Goal: Task Accomplishment & Management: Manage account settings

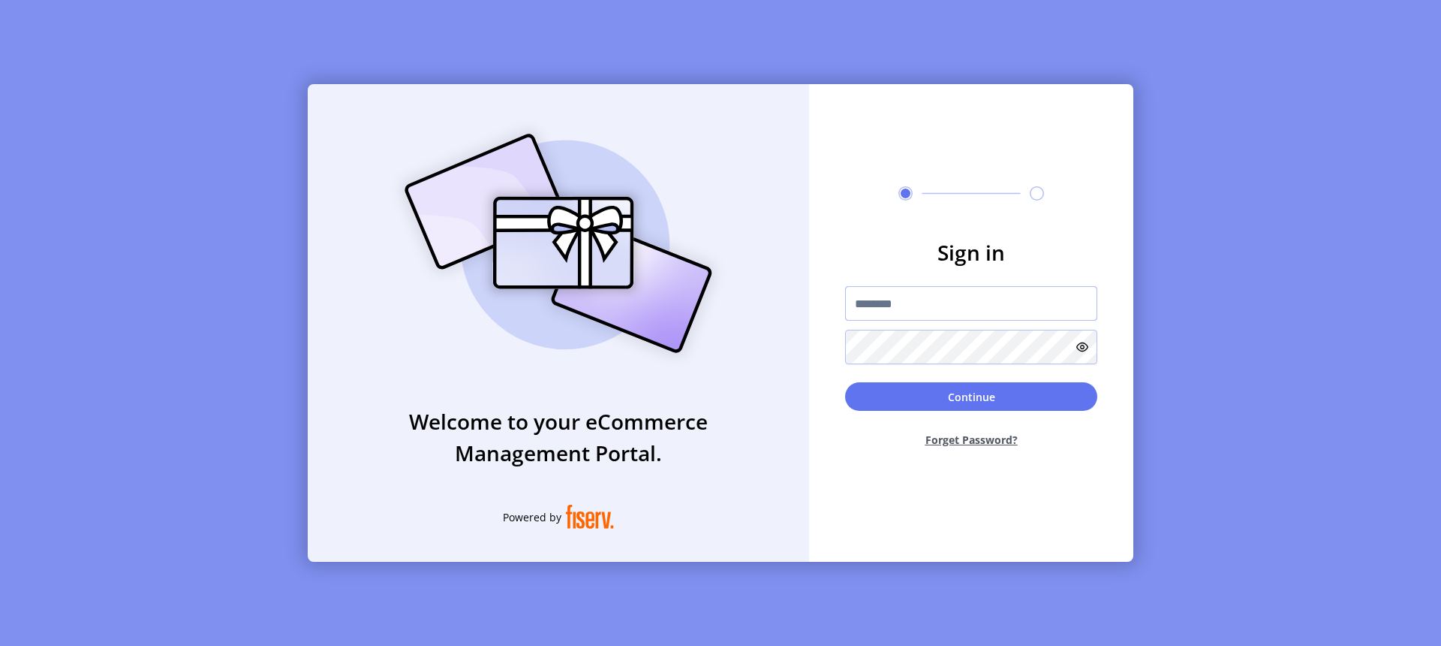
click at [998, 296] on input "text" at bounding box center [971, 303] width 252 height 35
type input "**********"
click at [897, 399] on button "Continue" at bounding box center [971, 396] width 252 height 29
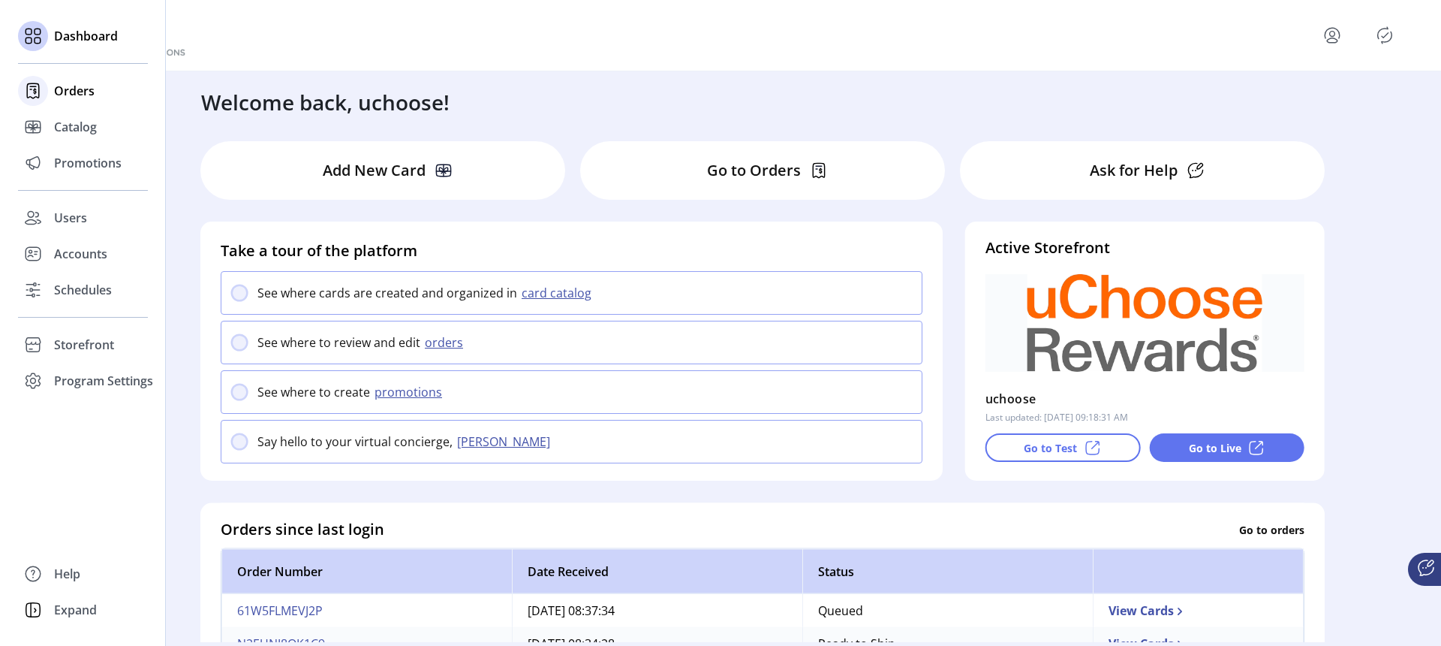
click at [63, 89] on span "Orders" at bounding box center [74, 91] width 41 height 18
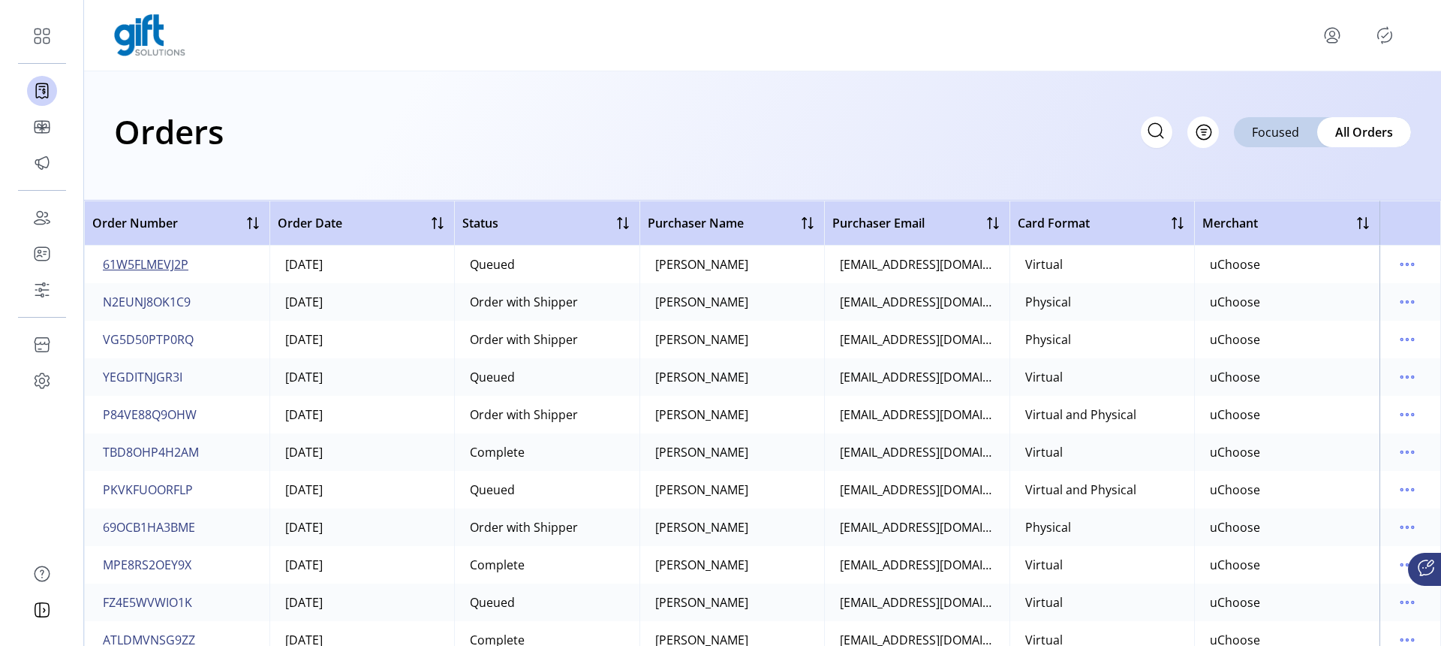
click at [165, 263] on span "61W5FLMEVJ2P" at bounding box center [146, 264] width 86 height 18
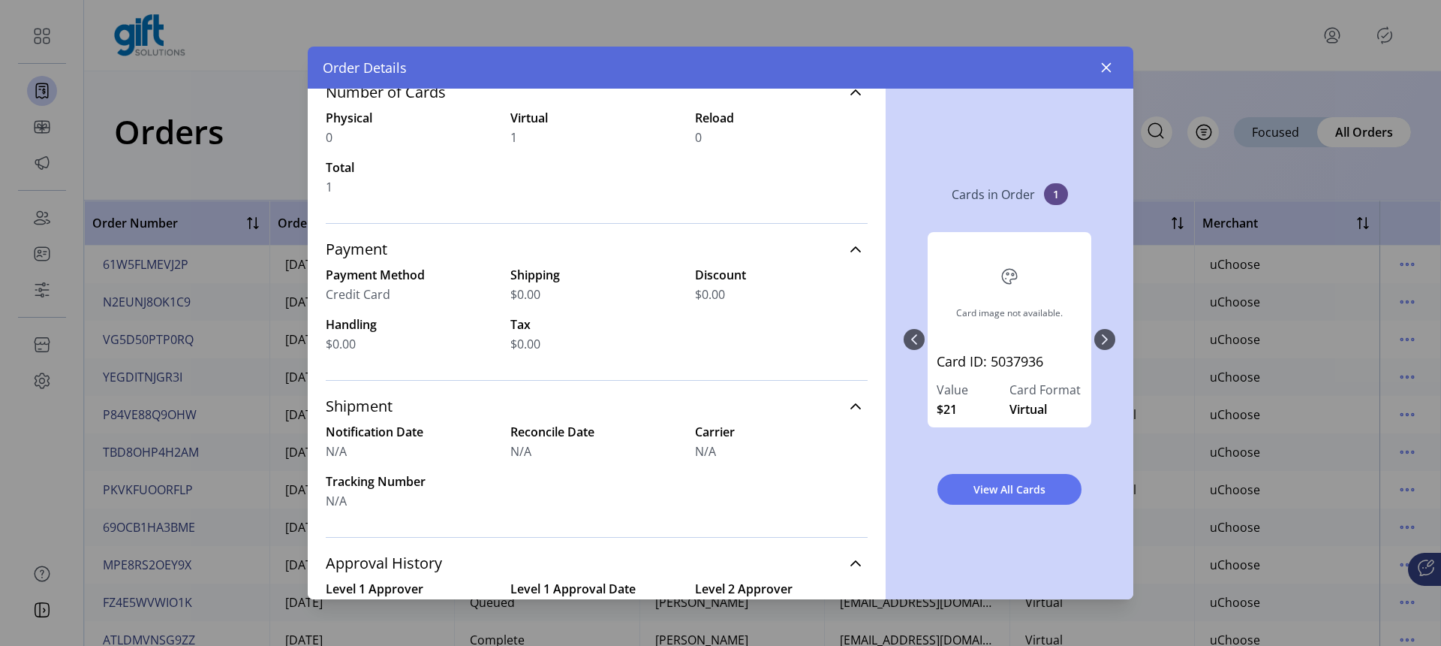
scroll to position [204, 0]
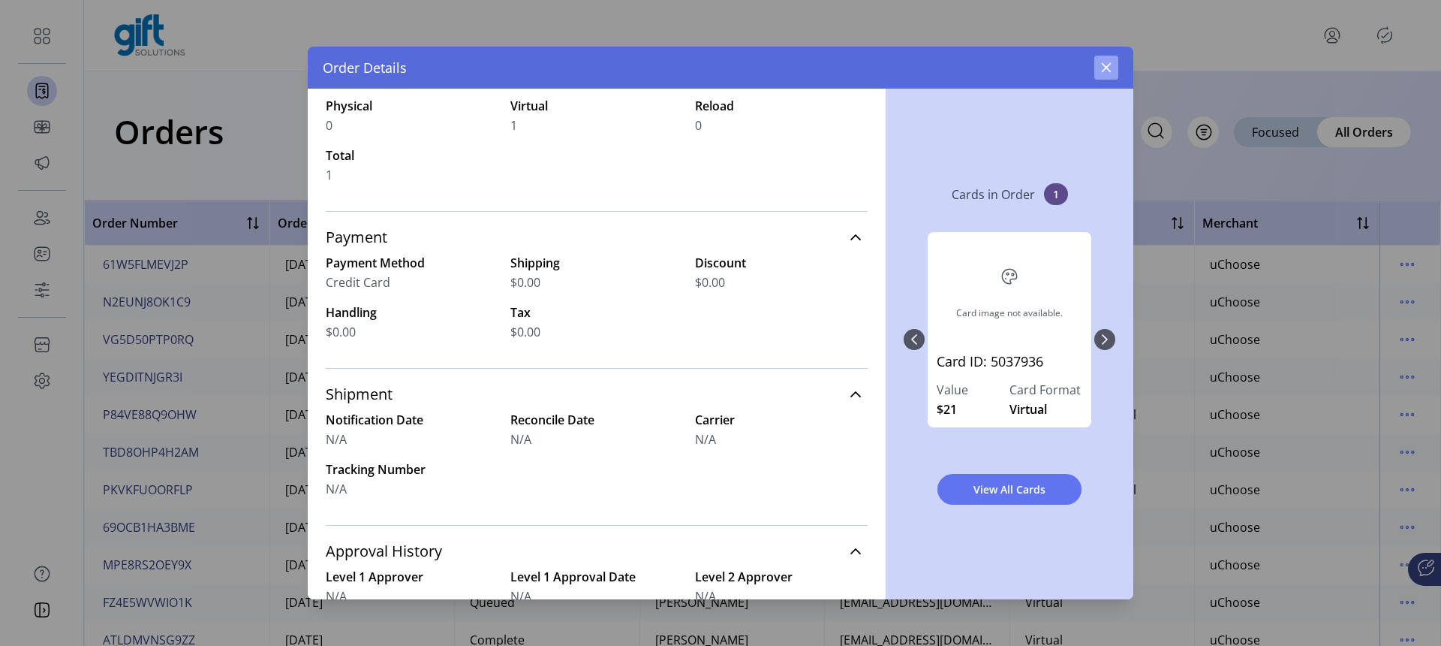
click at [1108, 70] on icon "button" at bounding box center [1107, 68] width 10 height 10
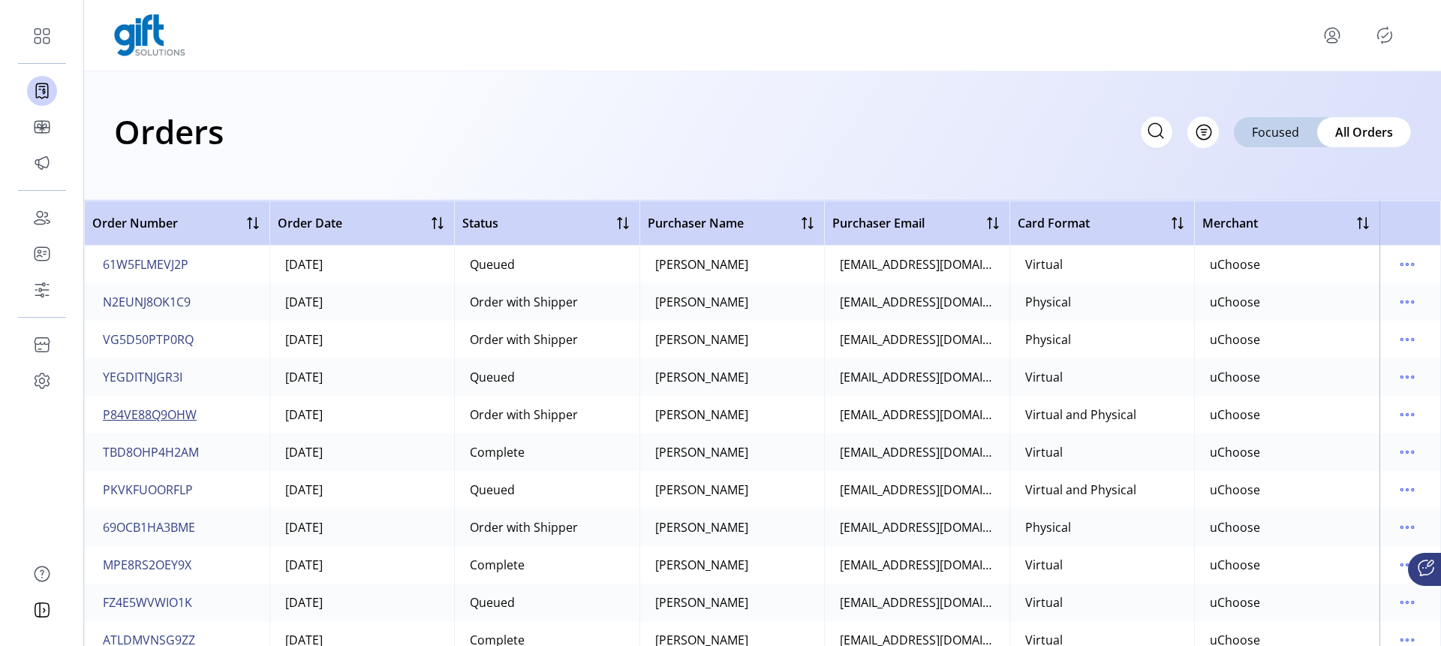
click at [174, 421] on span "P84VE88Q9OHW" at bounding box center [150, 414] width 94 height 18
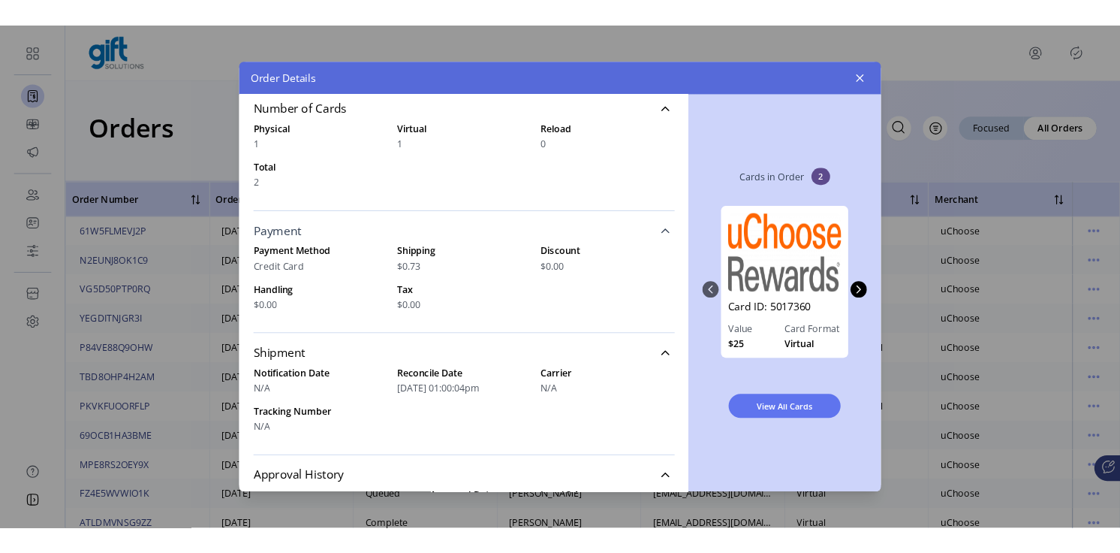
scroll to position [161, 0]
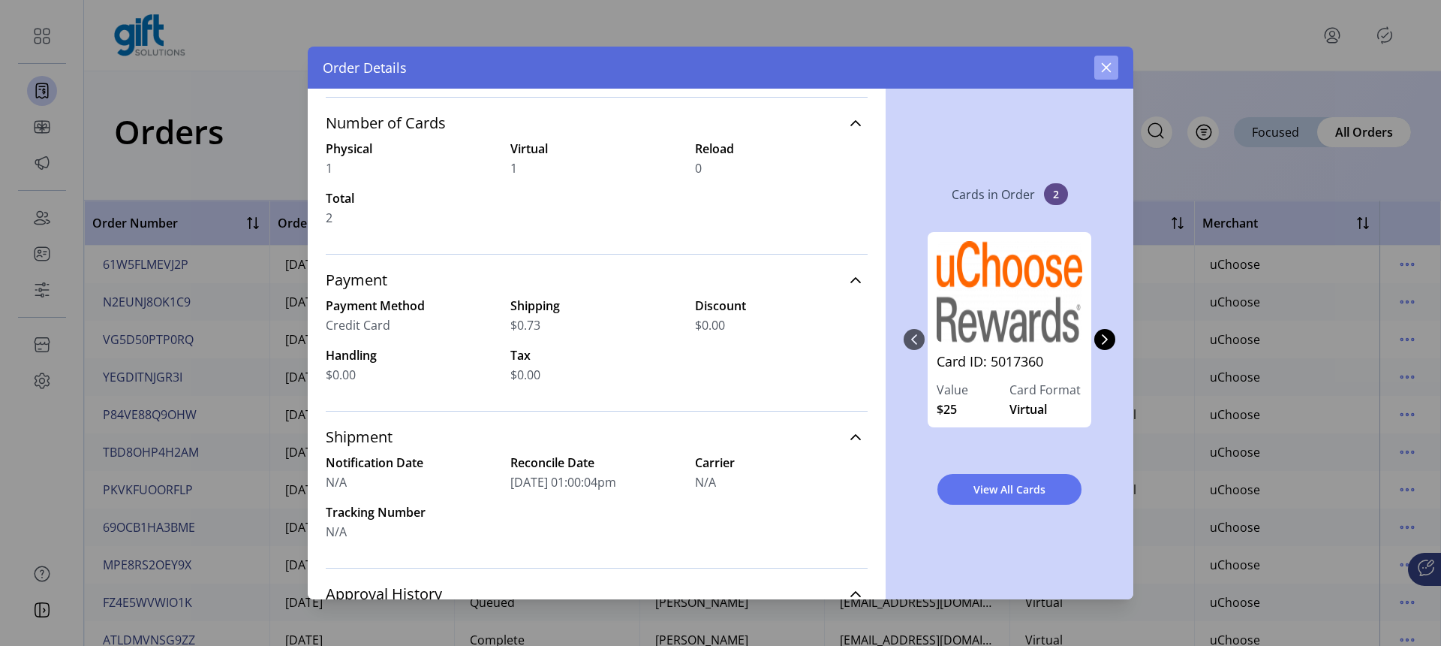
click at [1109, 66] on icon "button" at bounding box center [1107, 68] width 12 height 12
